Goal: Task Accomplishment & Management: Use online tool/utility

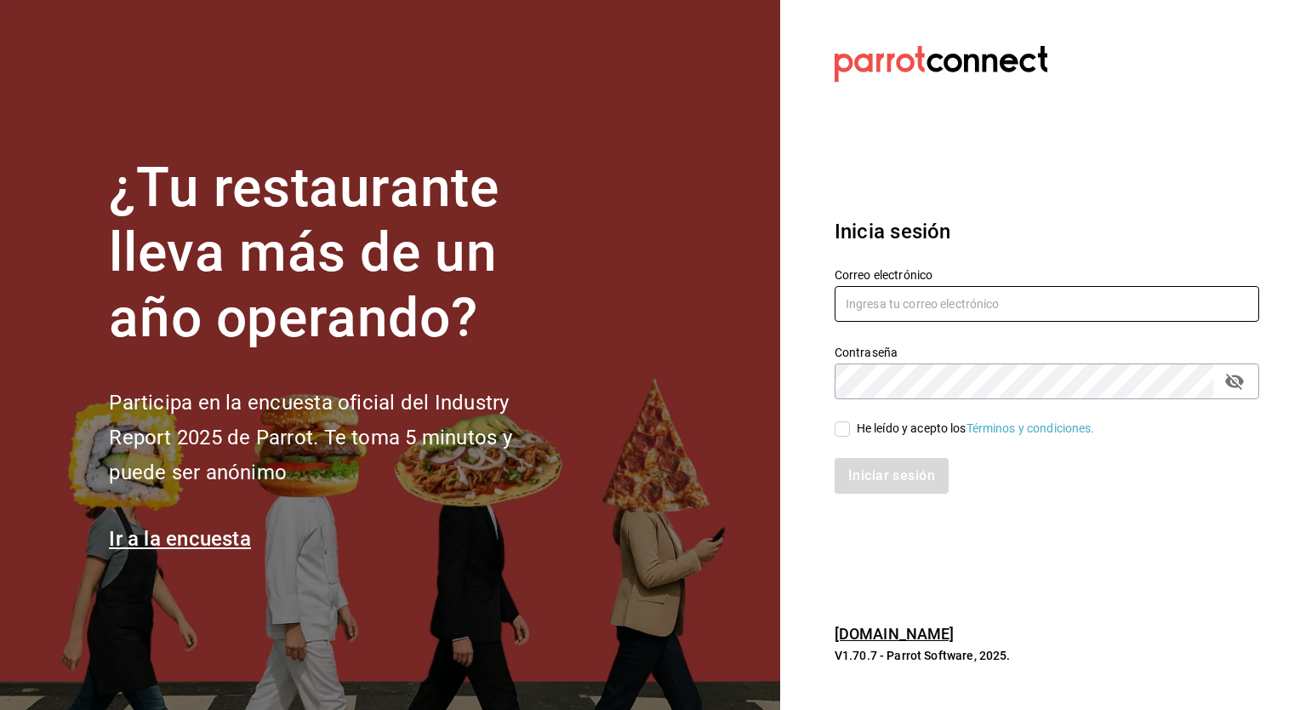
type input "jose.garcia@grupocosteno.com"
click at [848, 433] on input "He leído y acepto los Términos y condiciones." at bounding box center [842, 428] width 15 height 15
checkbox input "true"
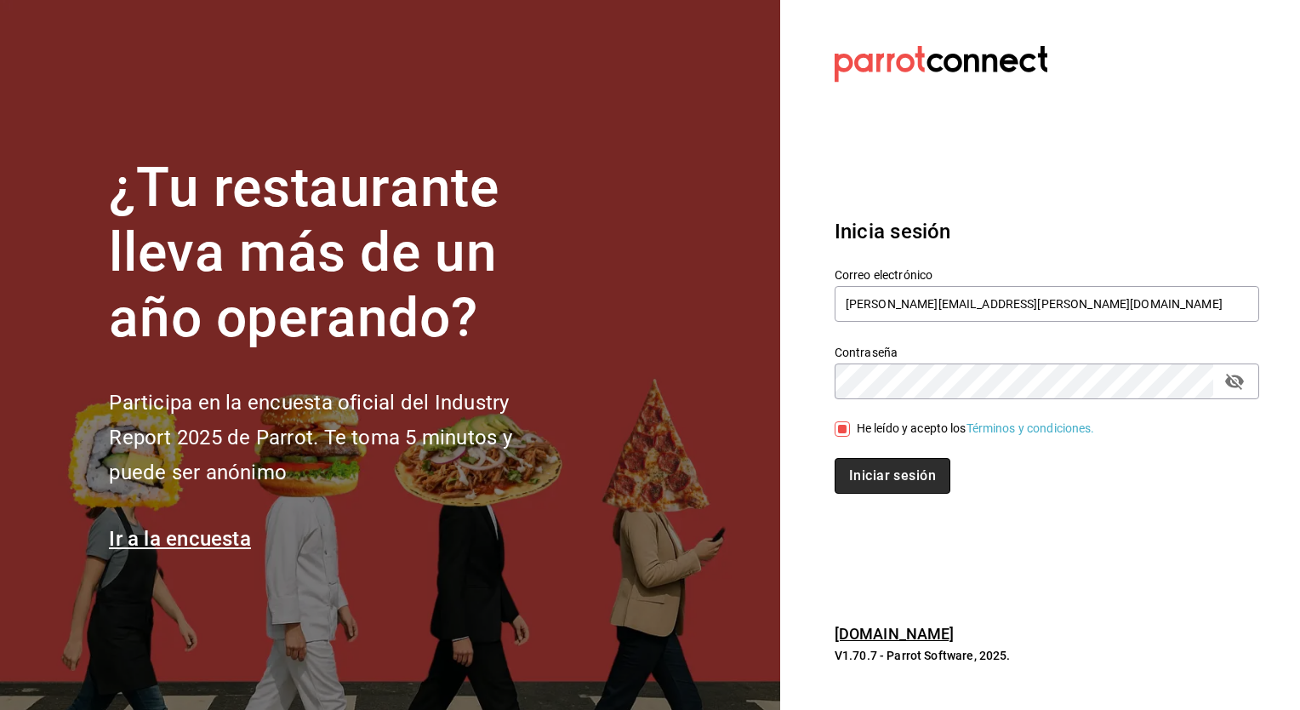
click at [877, 471] on button "Iniciar sesión" at bounding box center [893, 476] width 116 height 36
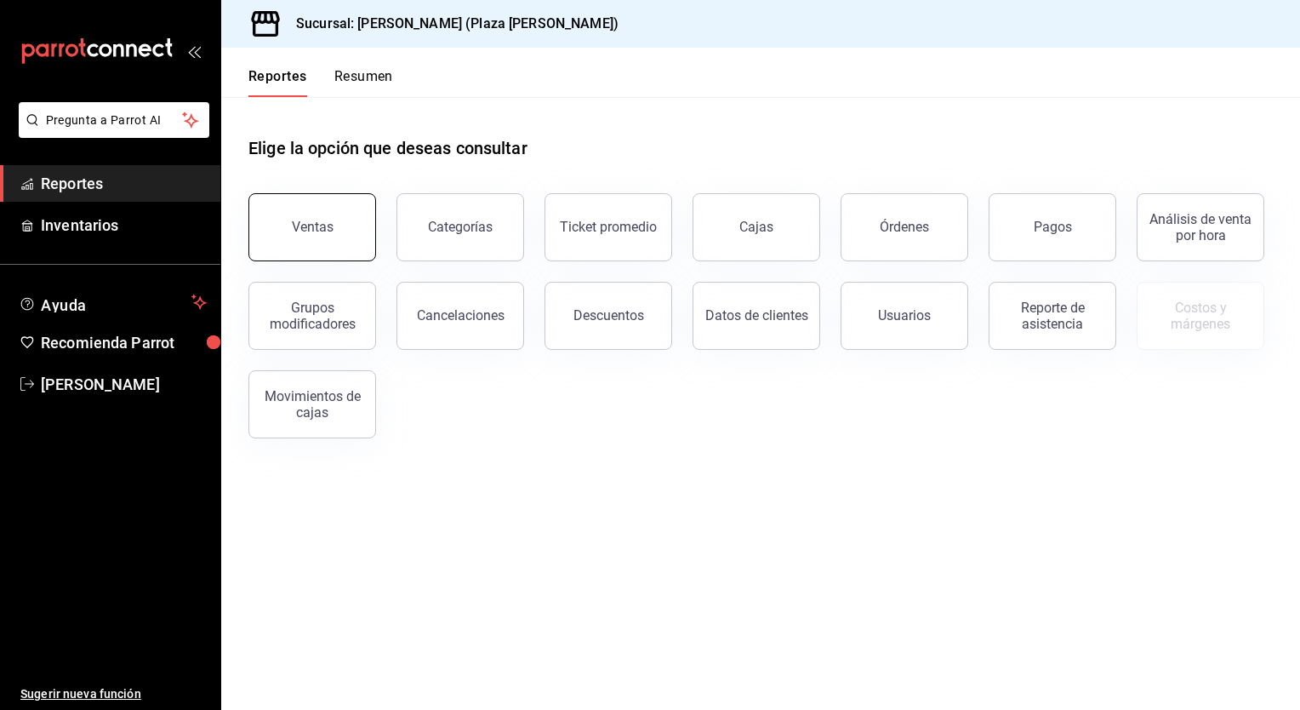
click at [317, 231] on div "Ventas" at bounding box center [313, 227] width 42 height 16
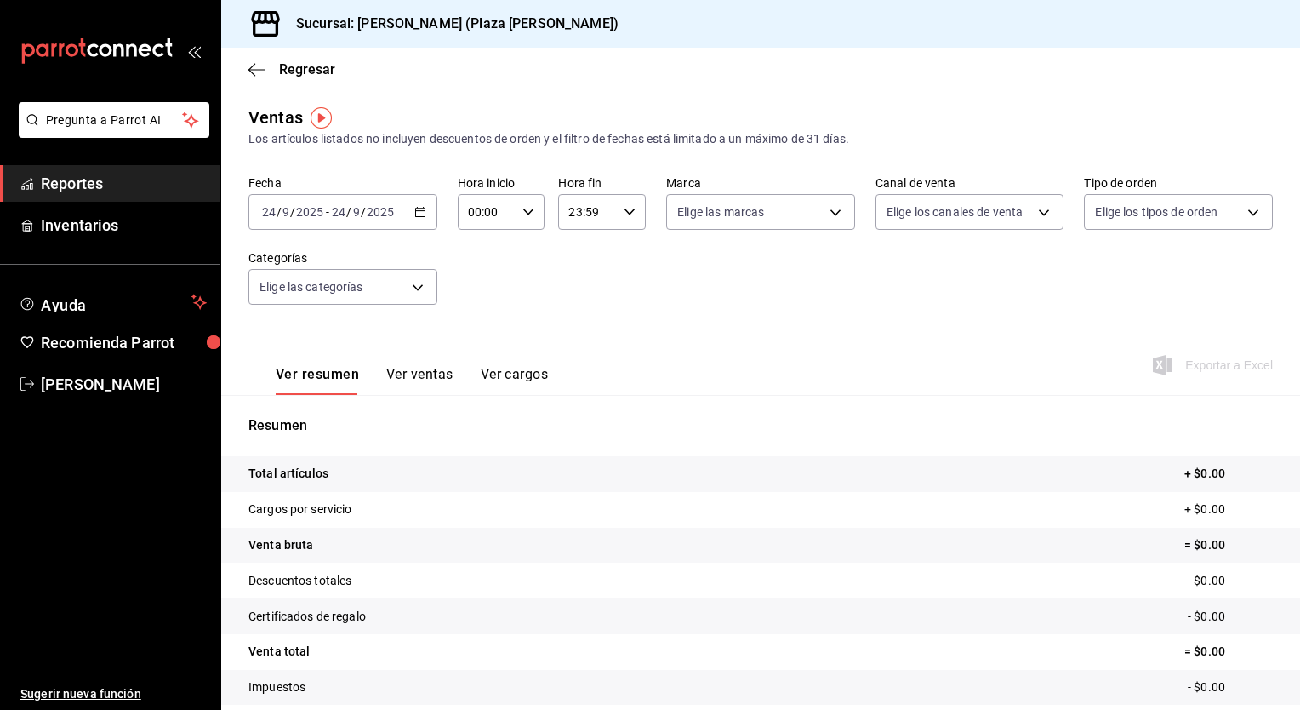
click at [415, 214] on icon "button" at bounding box center [420, 212] width 12 height 12
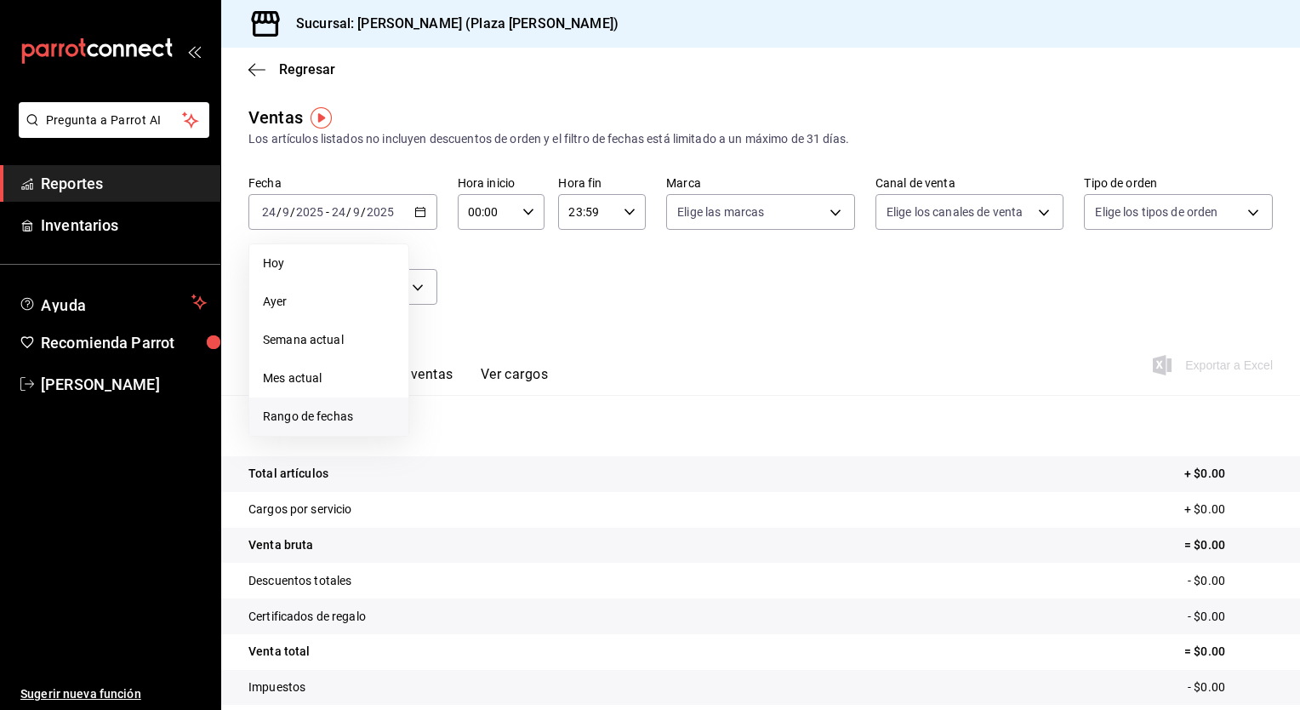
click at [334, 410] on span "Rango de fechas" at bounding box center [329, 417] width 132 height 18
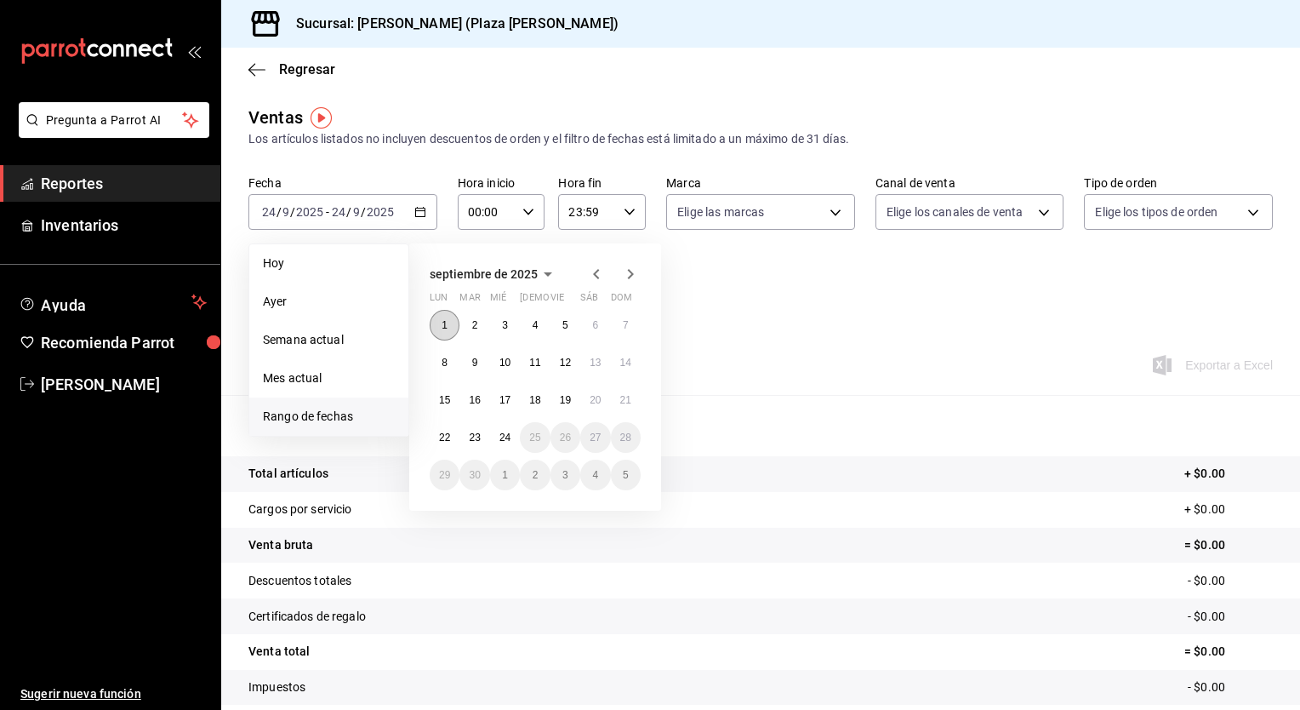
click at [440, 316] on button "1" at bounding box center [445, 325] width 30 height 31
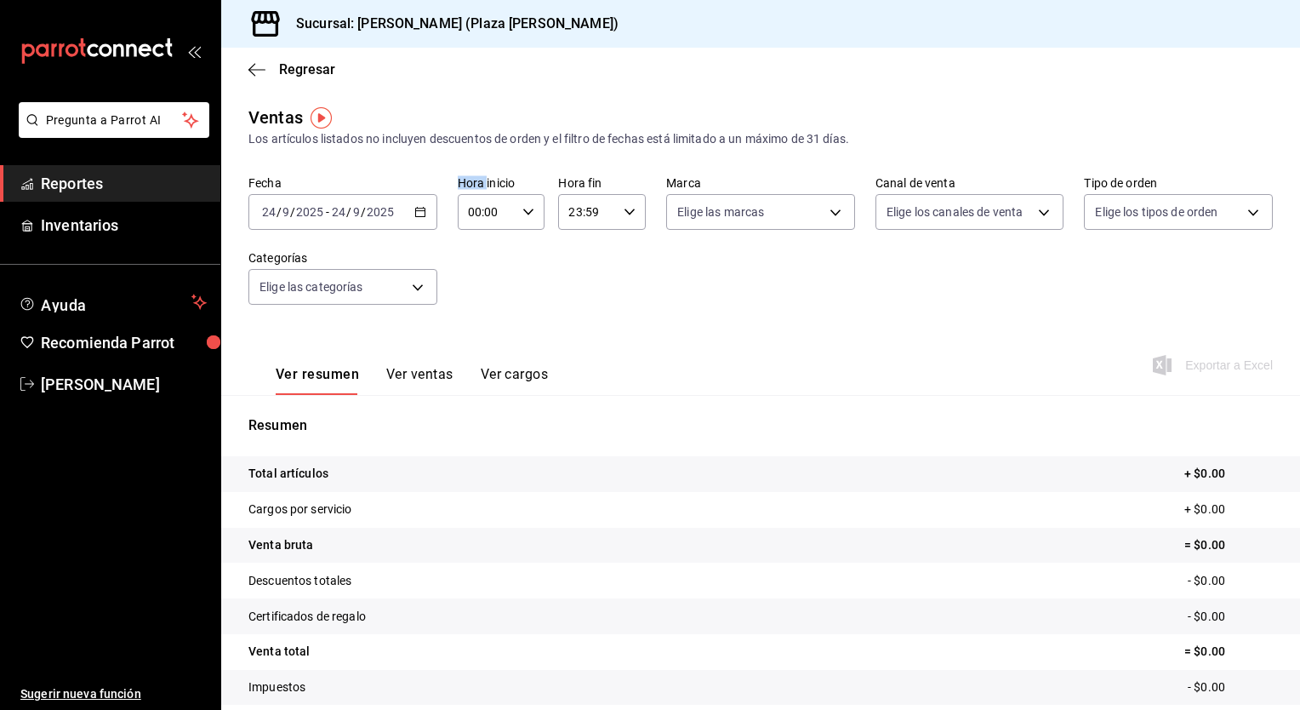
click at [416, 223] on div "[DATE] [DATE] - [DATE] [DATE]" at bounding box center [342, 212] width 189 height 36
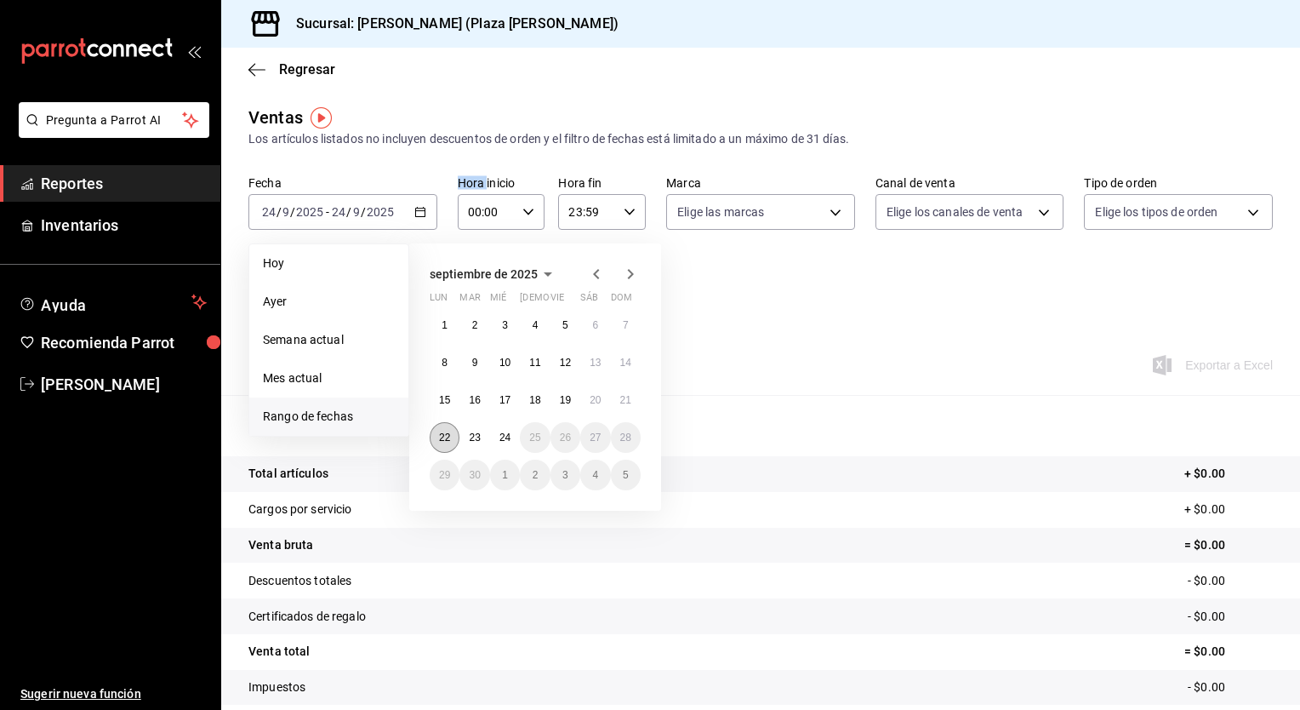
click at [443, 441] on abbr "22" at bounding box center [444, 437] width 11 height 12
click at [501, 440] on abbr "24" at bounding box center [505, 437] width 11 height 12
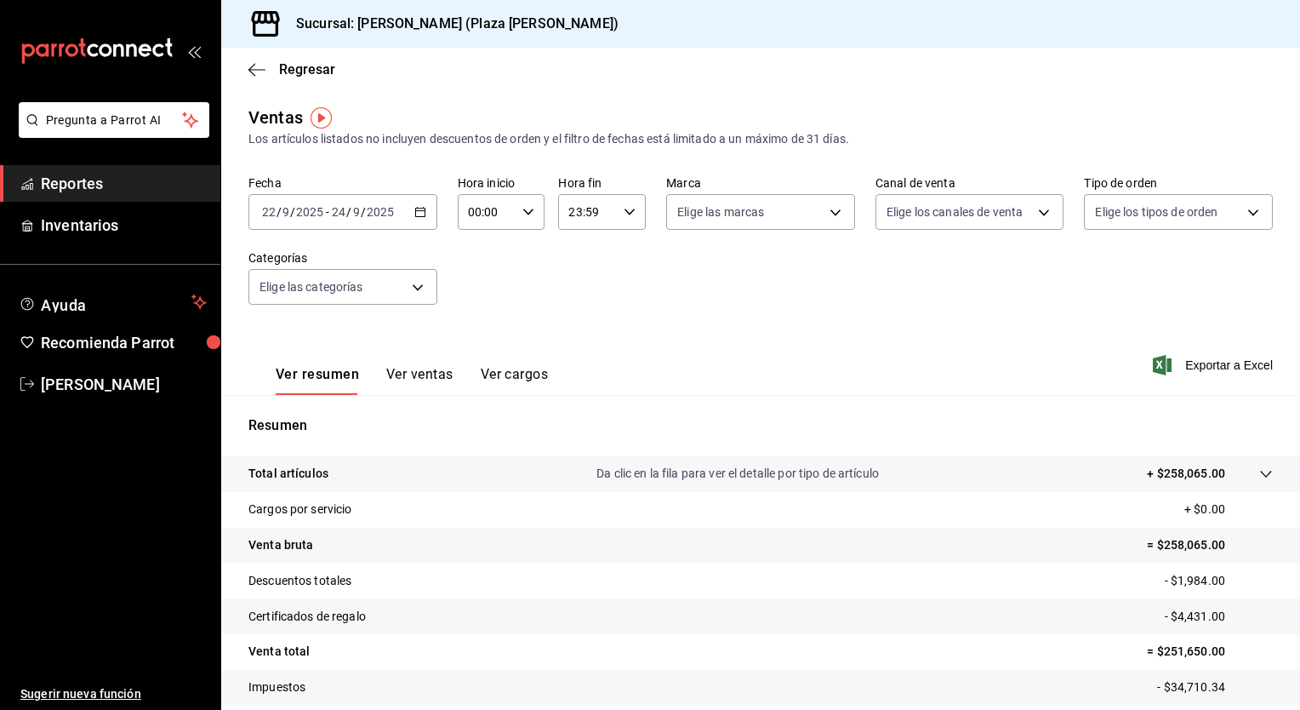
click at [848, 315] on div "Fecha [DATE] [DATE] - [DATE] [DATE] Hora inicio 00:00 Hora inicio Hora fin 23:5…" at bounding box center [760, 250] width 1025 height 150
click at [628, 220] on div "23:59 Hora fin" at bounding box center [602, 212] width 88 height 36
click at [592, 214] on div at bounding box center [650, 355] width 1300 height 710
click at [592, 214] on input "23:59" at bounding box center [587, 212] width 59 height 34
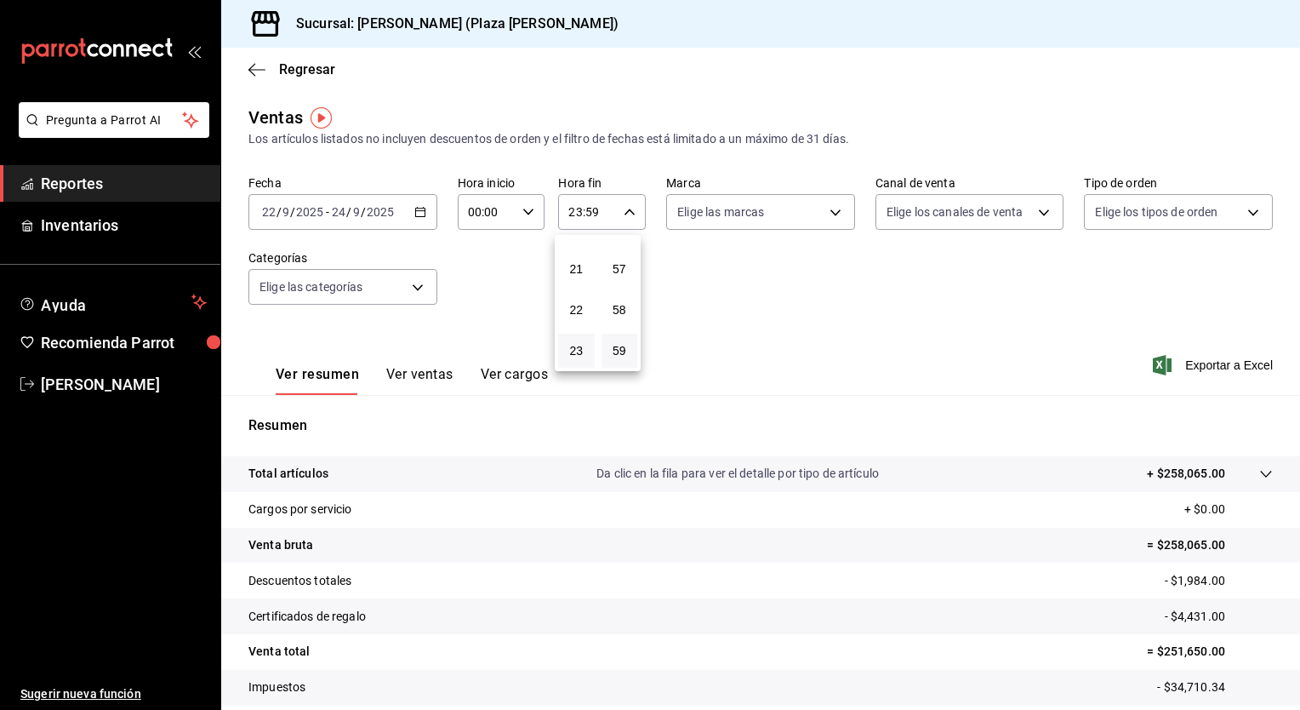
click at [592, 214] on div at bounding box center [650, 355] width 1300 height 710
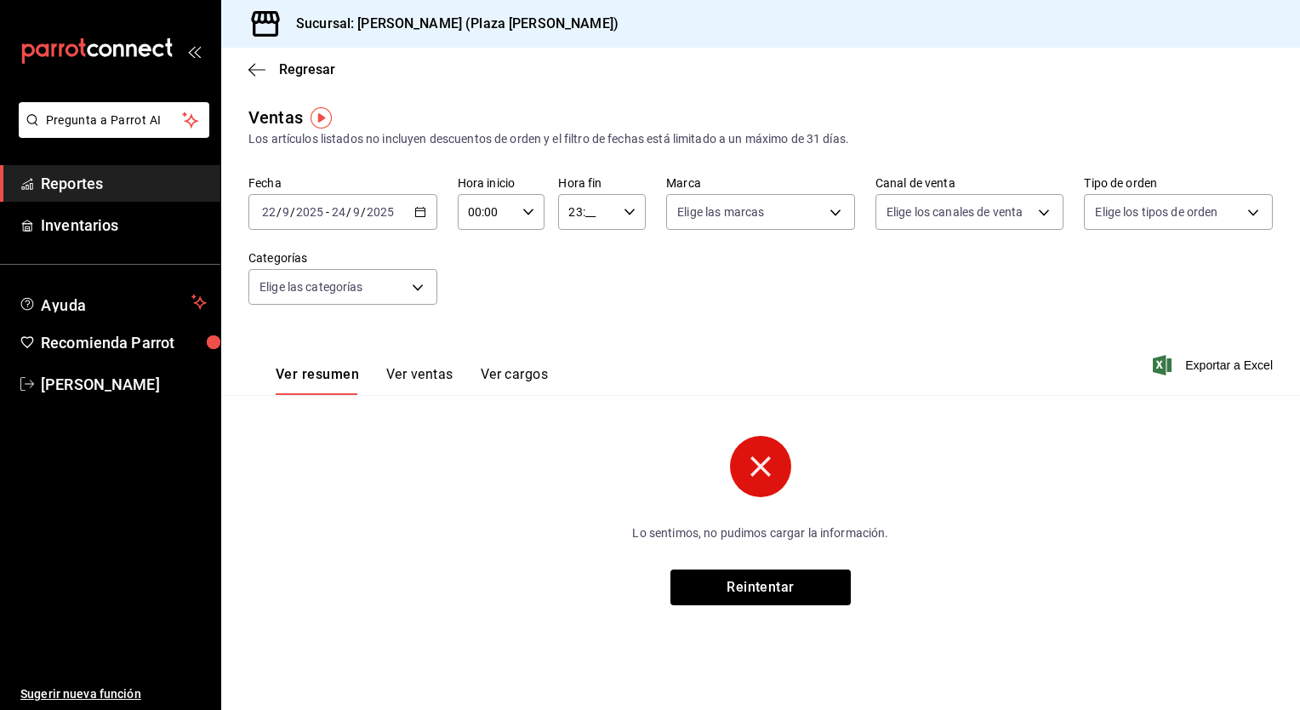
click at [568, 214] on input "23:__" at bounding box center [587, 212] width 59 height 34
click at [579, 214] on div at bounding box center [650, 355] width 1300 height 710
click at [579, 214] on input "23:__" at bounding box center [587, 212] width 59 height 34
click at [579, 214] on div at bounding box center [650, 355] width 1300 height 710
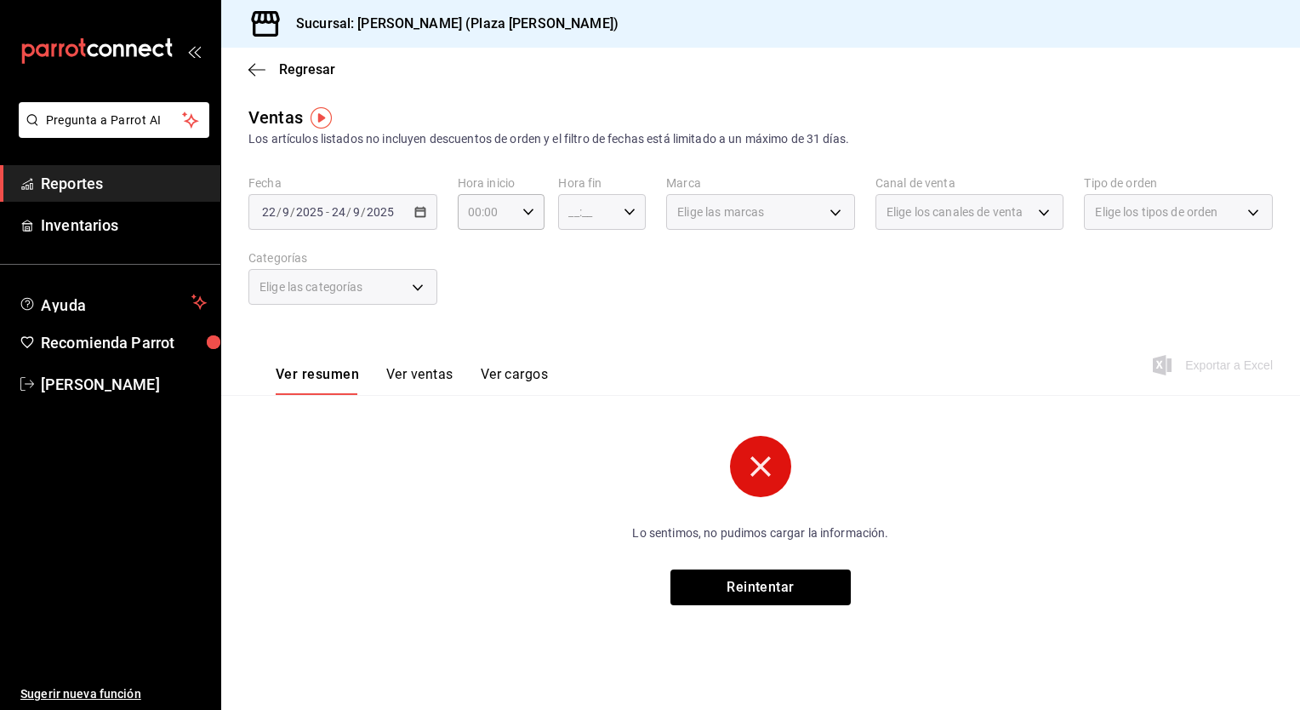
click at [626, 213] on icon "button" at bounding box center [630, 212] width 12 height 12
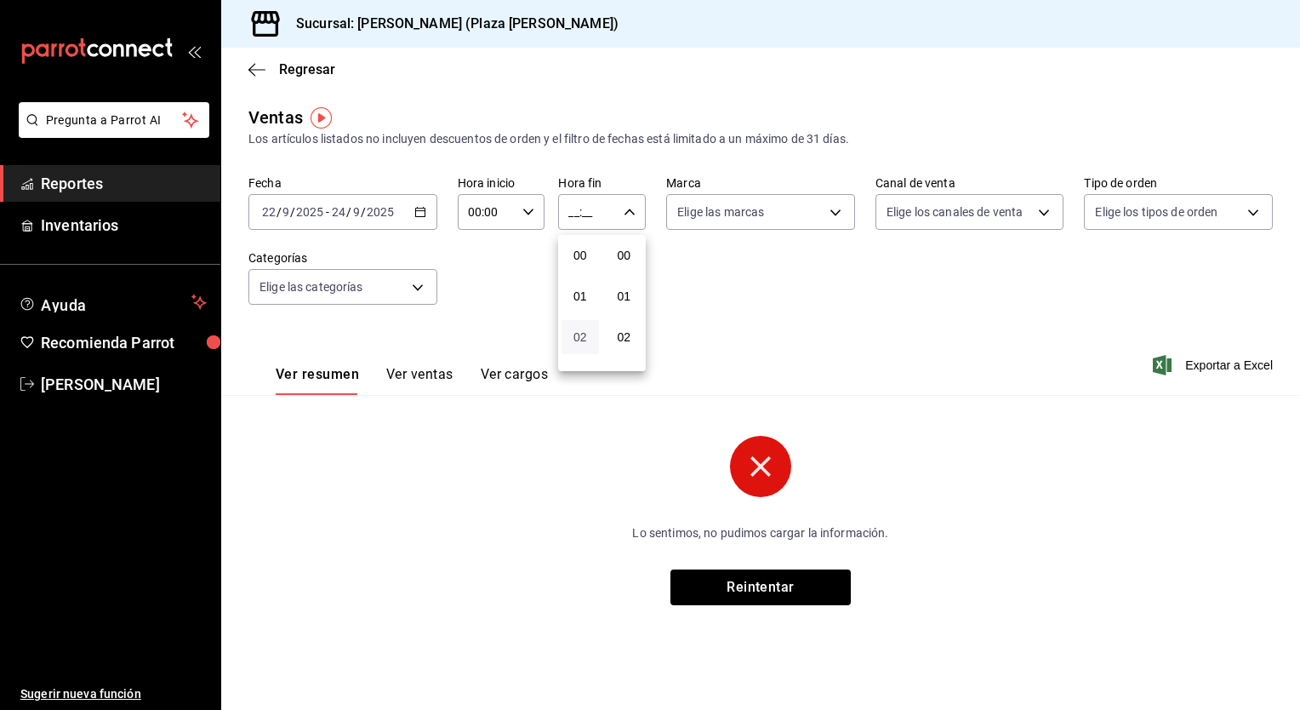
click at [586, 336] on span "02" at bounding box center [580, 337] width 17 height 14
click at [630, 252] on span "00" at bounding box center [624, 255] width 17 height 14
click at [626, 210] on div at bounding box center [650, 355] width 1300 height 710
click at [626, 210] on icon "button" at bounding box center [630, 212] width 12 height 12
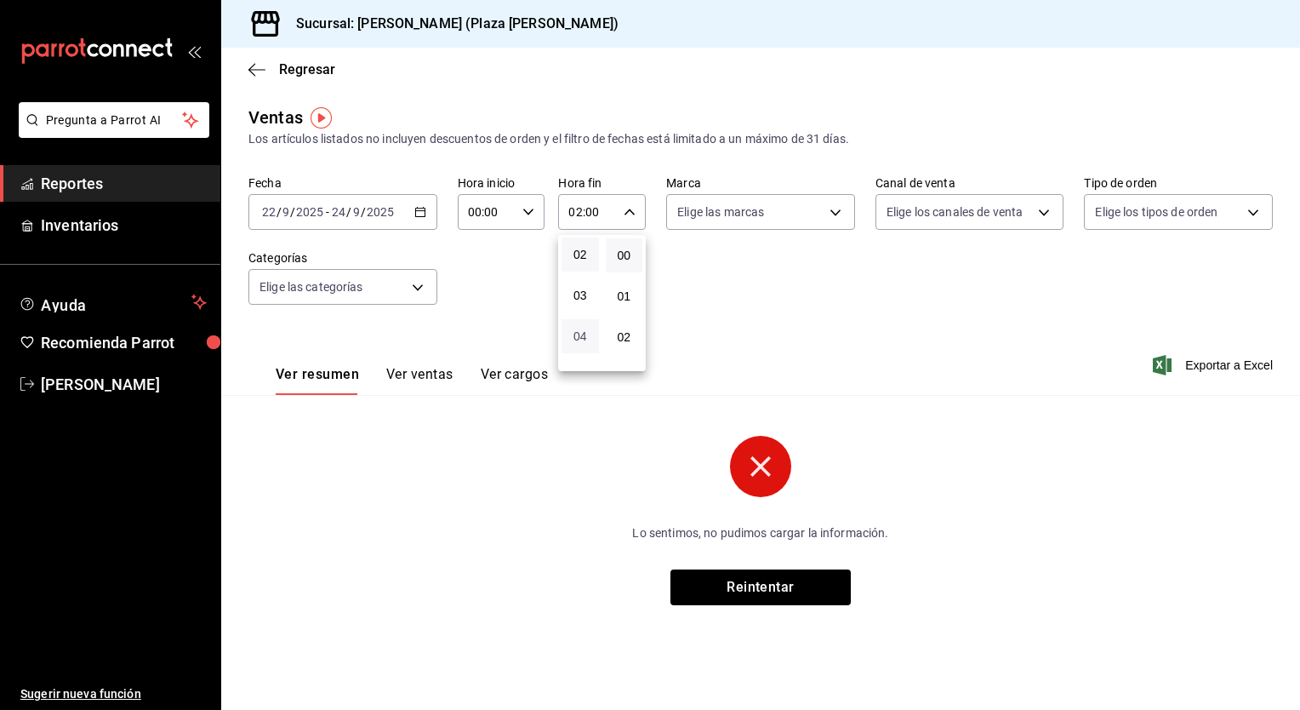
click at [585, 340] on span "04" at bounding box center [580, 336] width 17 height 14
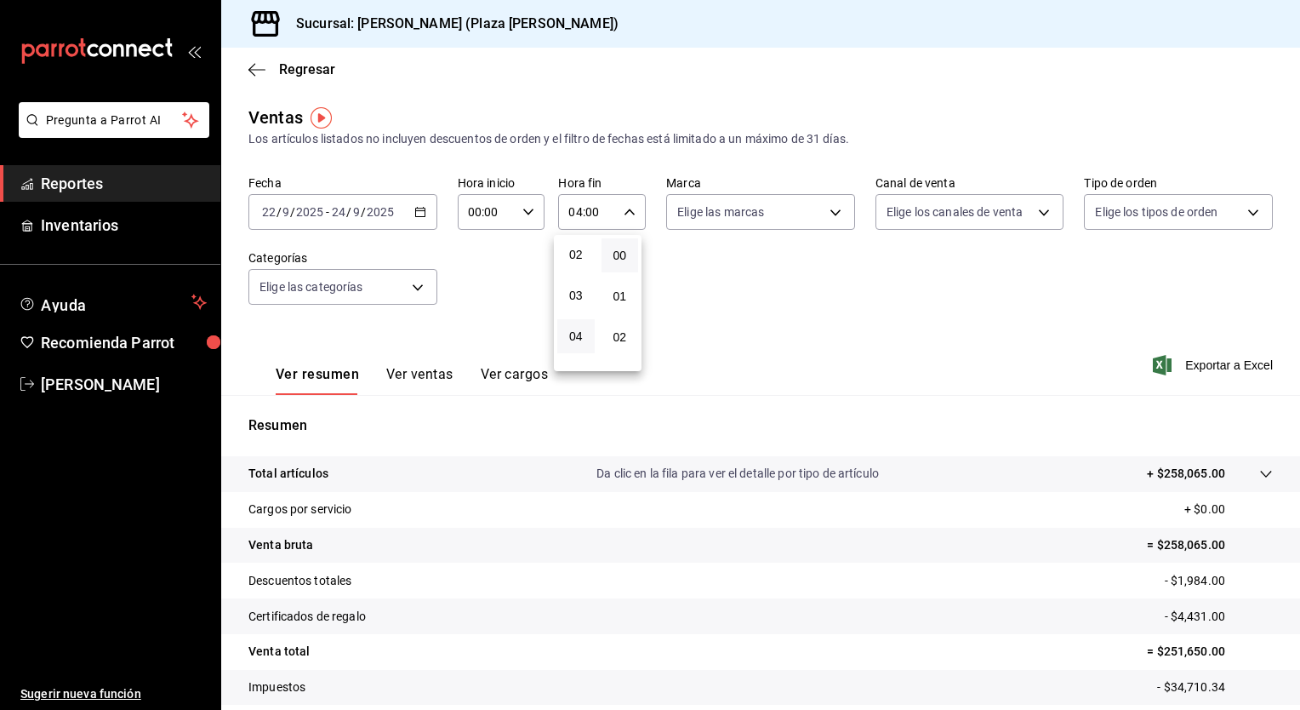
click at [634, 206] on div at bounding box center [650, 355] width 1300 height 710
click at [634, 206] on div "04:00 Hora fin" at bounding box center [602, 212] width 88 height 36
click at [583, 296] on span "05" at bounding box center [576, 294] width 16 height 14
type input "05:00"
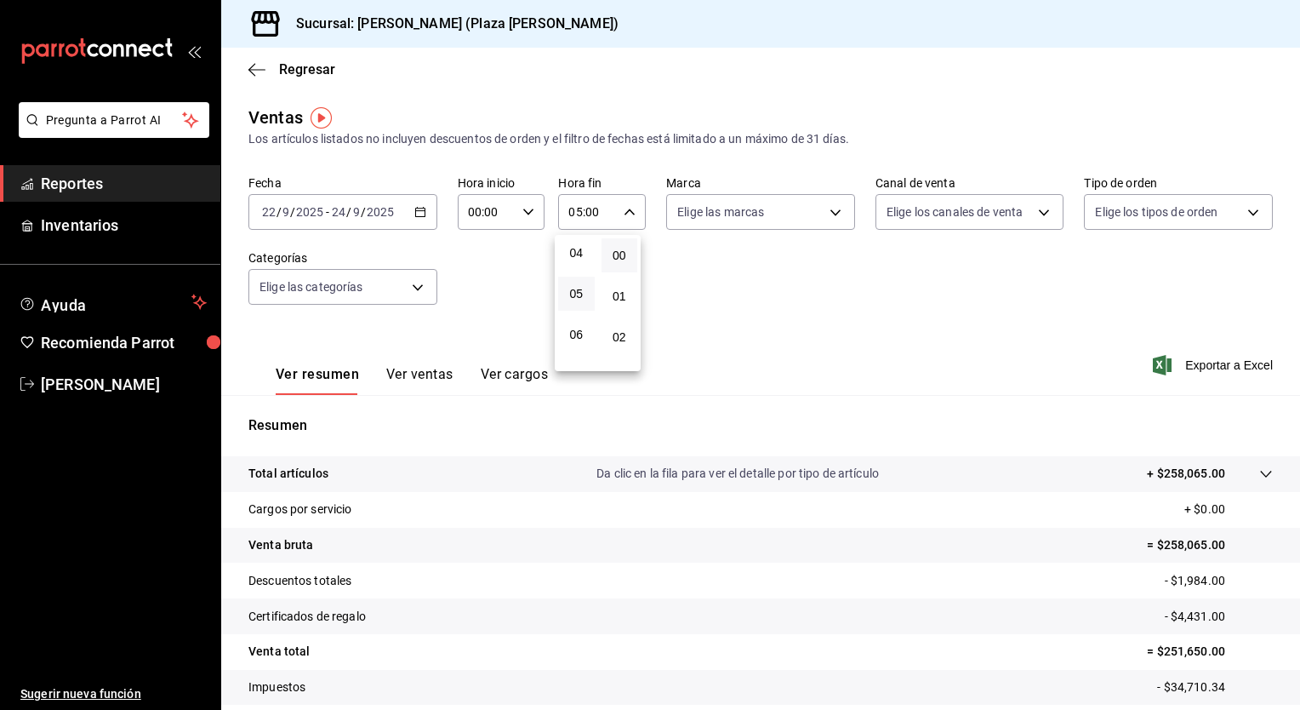
click at [527, 213] on div at bounding box center [650, 355] width 1300 height 710
click at [527, 213] on icon "button" at bounding box center [529, 212] width 12 height 12
click at [482, 336] on span "02" at bounding box center [477, 337] width 16 height 14
click at [521, 206] on div at bounding box center [650, 355] width 1300 height 710
click at [523, 206] on icon "button" at bounding box center [529, 212] width 12 height 12
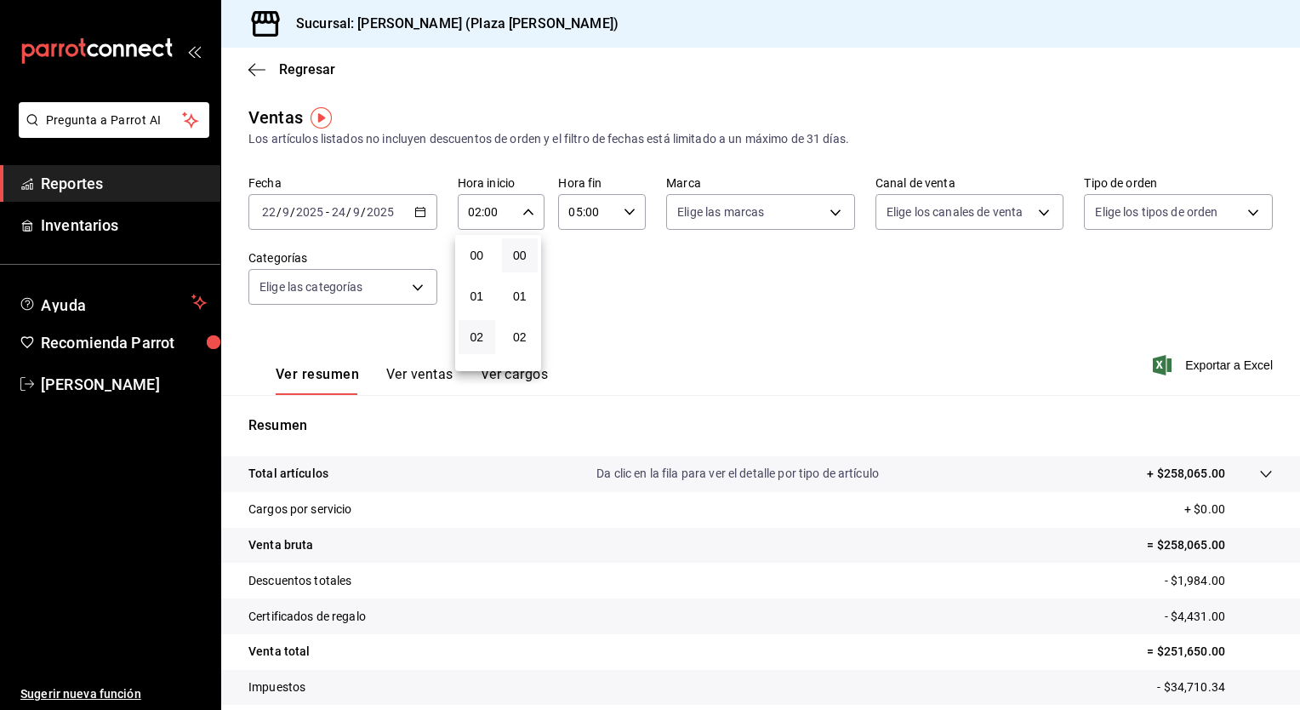
scroll to position [83, 0]
click at [483, 328] on button "04" at bounding box center [477, 336] width 37 height 34
click at [525, 216] on div at bounding box center [650, 355] width 1300 height 710
click at [525, 216] on icon "button" at bounding box center [529, 212] width 12 height 12
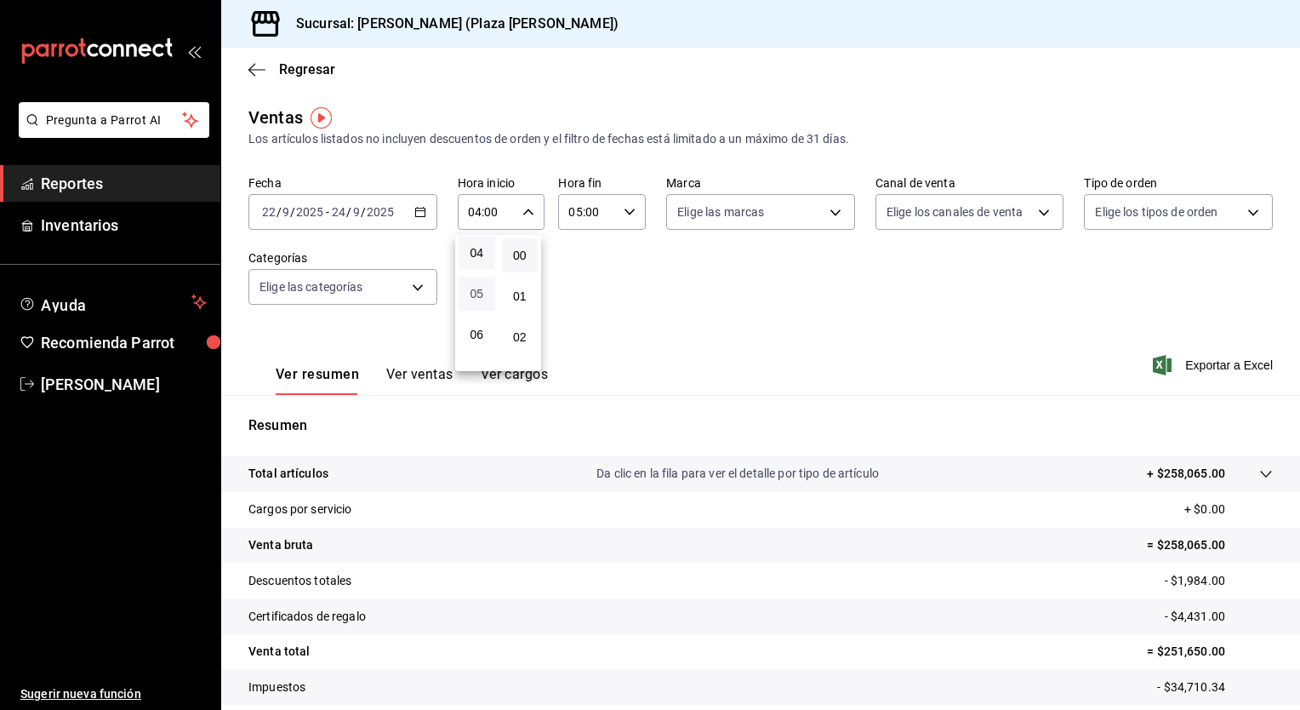
click at [483, 300] on span "05" at bounding box center [477, 294] width 16 height 14
type input "05:00"
click at [1209, 366] on div at bounding box center [650, 355] width 1300 height 710
click at [1209, 366] on span "Exportar a Excel" at bounding box center [1215, 365] width 117 height 20
click at [1209, 366] on div "Exportar a Excel" at bounding box center [1215, 365] width 117 height 20
